Goal: Find specific page/section: Find specific page/section

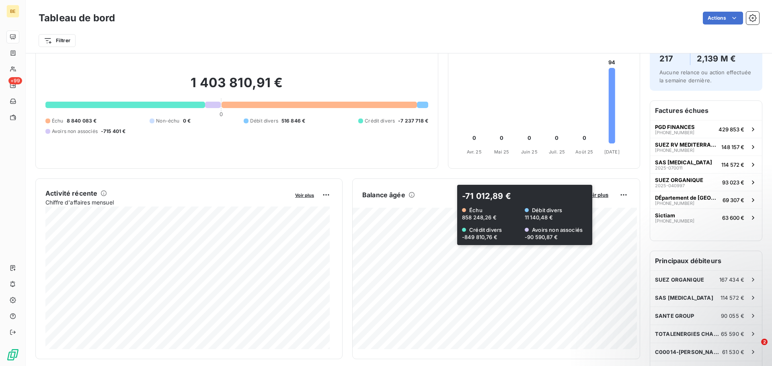
scroll to position [81, 0]
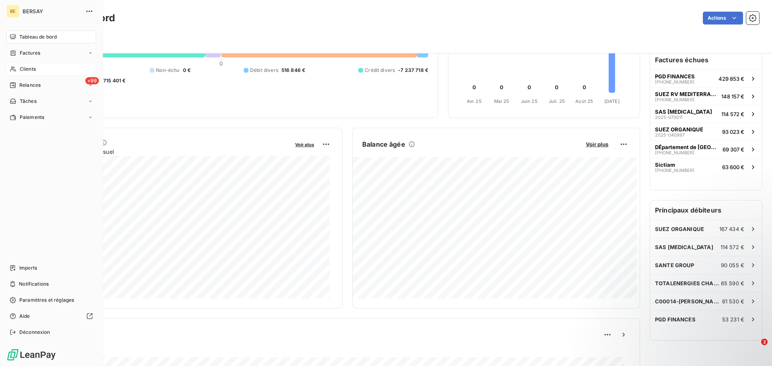
click at [36, 74] on div "Clients" at bounding box center [51, 69] width 90 height 13
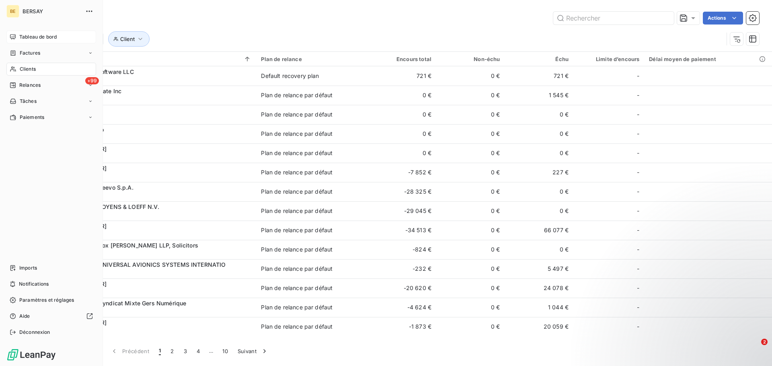
click at [16, 34] on icon at bounding box center [13, 37] width 6 height 6
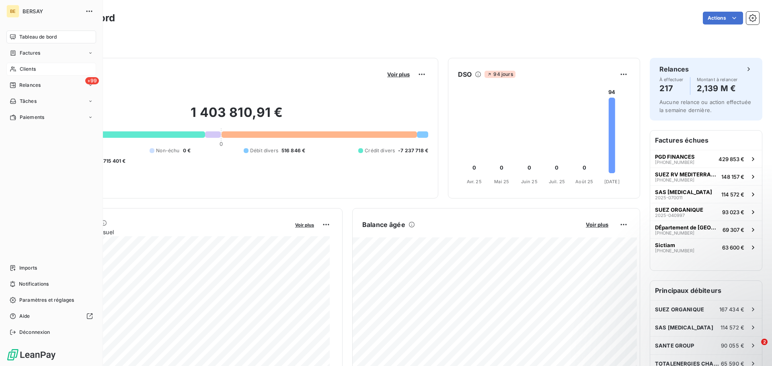
click at [44, 66] on div "Clients" at bounding box center [51, 69] width 90 height 13
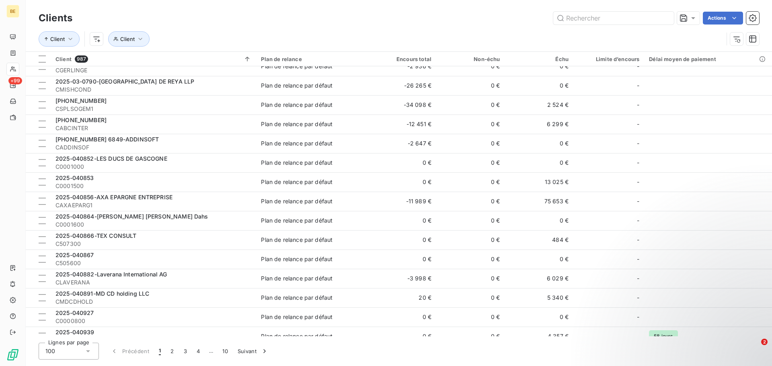
scroll to position [402, 0]
